Goal: Task Accomplishment & Management: Manage account settings

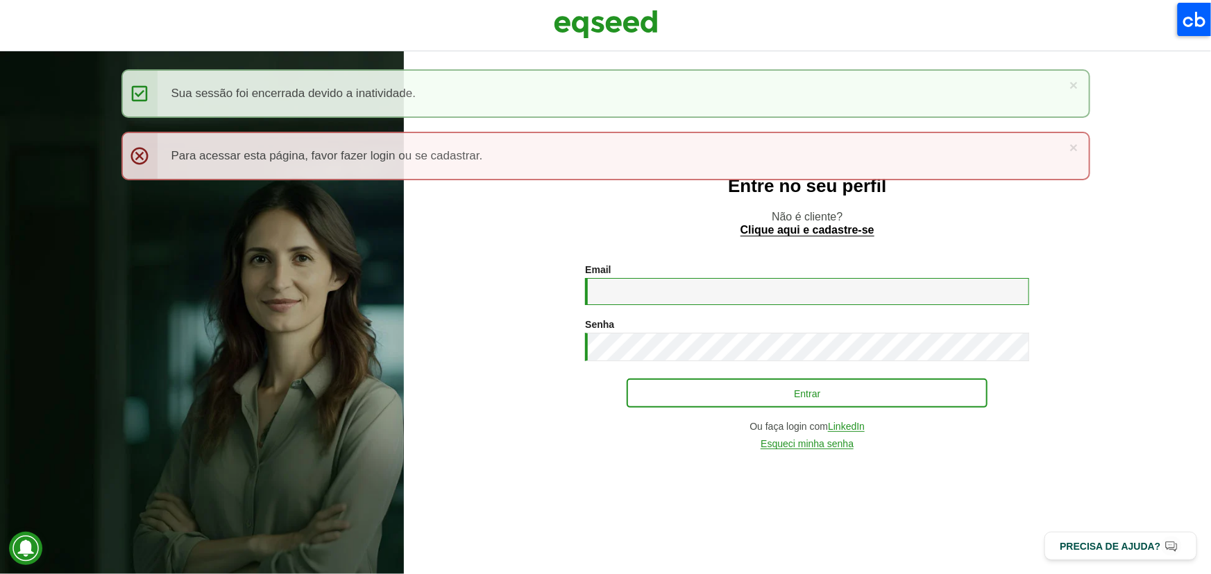
type input "**********"
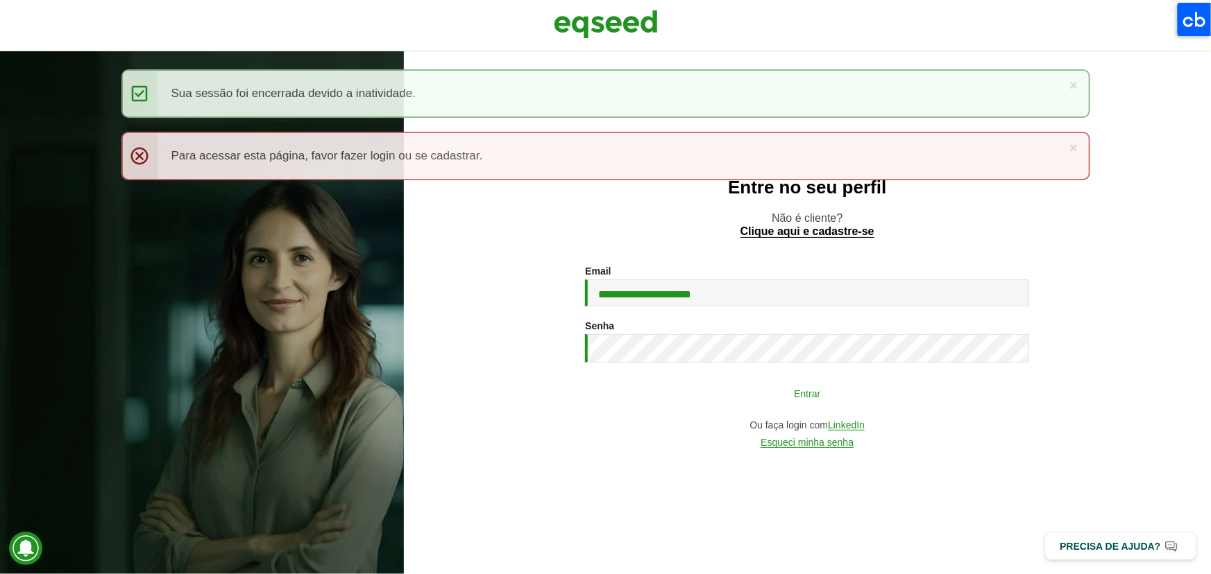
click at [769, 401] on button "Entrar" at bounding box center [806, 393] width 361 height 26
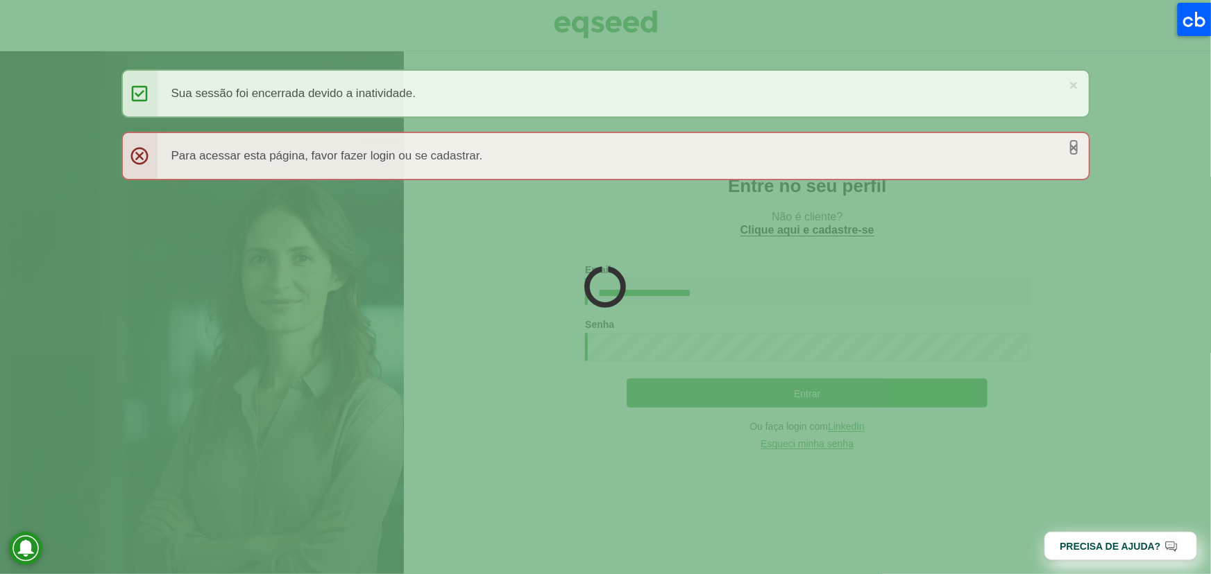
click at [1075, 147] on link "×" at bounding box center [1073, 147] width 8 height 15
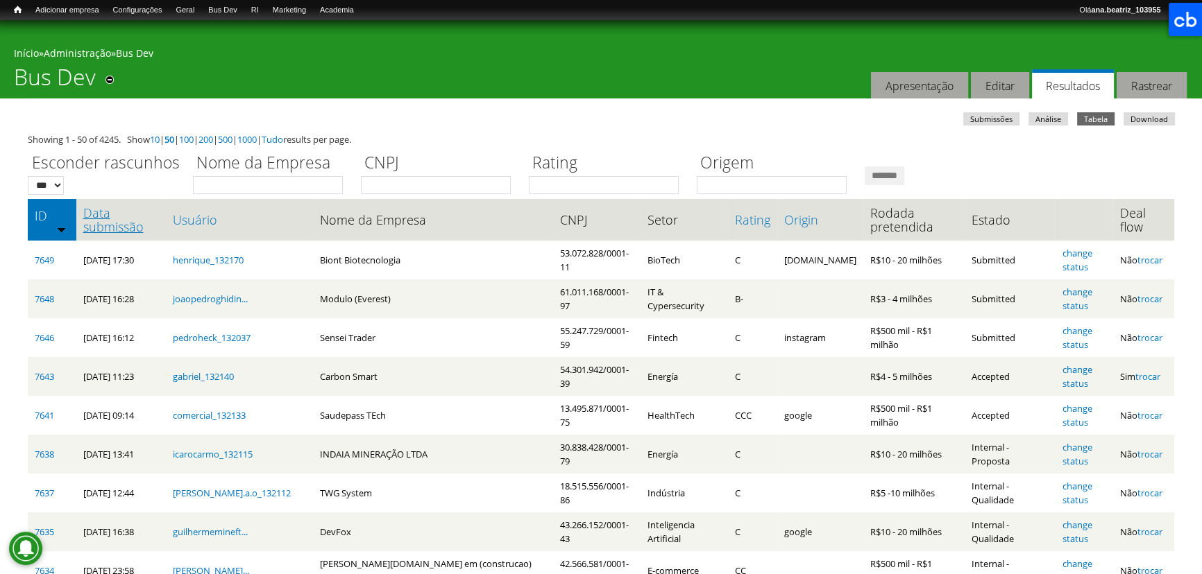
click at [118, 229] on link "Data submissão" at bounding box center [121, 220] width 76 height 28
